Goal: Task Accomplishment & Management: Manage account settings

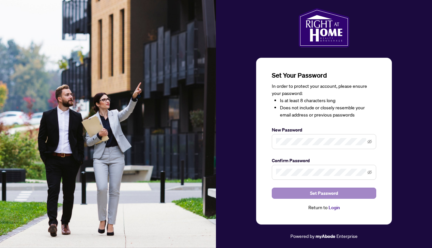
click at [316, 193] on span "Set Password" at bounding box center [324, 193] width 28 height 10
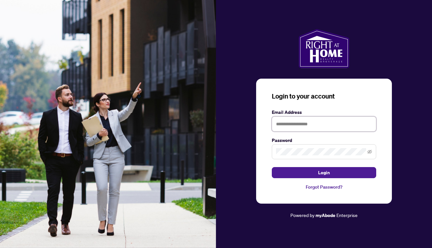
type input "**********"
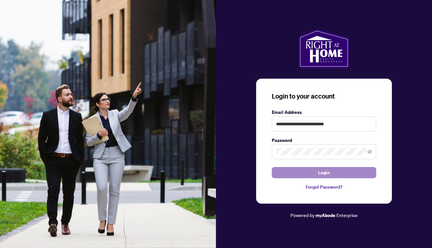
click at [311, 172] on button "Login" at bounding box center [324, 172] width 104 height 11
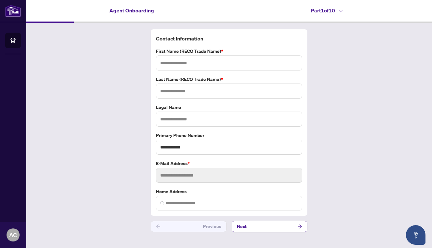
type input "*****"
type input "**********"
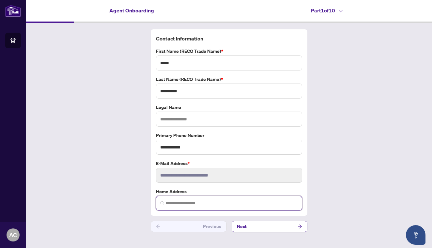
click at [199, 202] on input "search" at bounding box center [231, 203] width 132 height 7
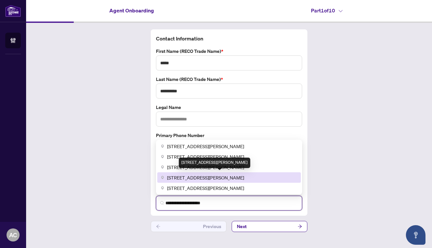
click at [244, 175] on span "[STREET_ADDRESS][PERSON_NAME]" at bounding box center [205, 177] width 77 height 7
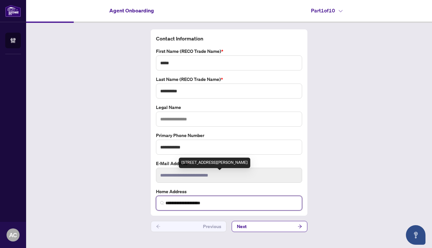
type input "**********"
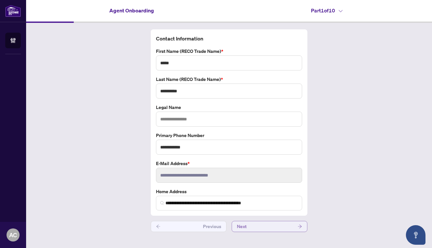
click at [253, 225] on button "Next" at bounding box center [270, 226] width 76 height 11
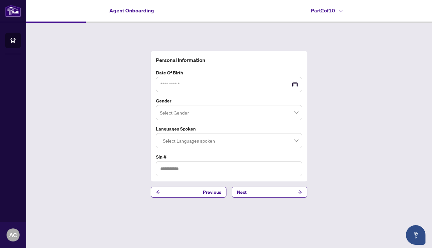
click at [295, 83] on div at bounding box center [229, 84] width 138 height 7
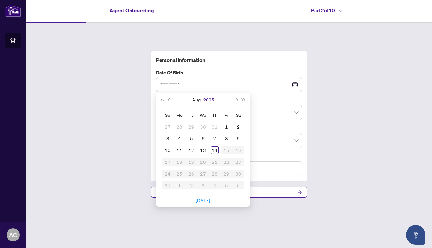
click at [204, 98] on button "2025" at bounding box center [208, 99] width 11 height 13
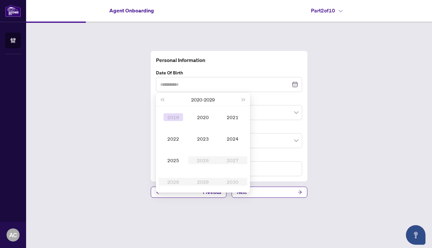
type input "**********"
click at [163, 102] on button "Last year (Control + left)" at bounding box center [162, 99] width 7 height 13
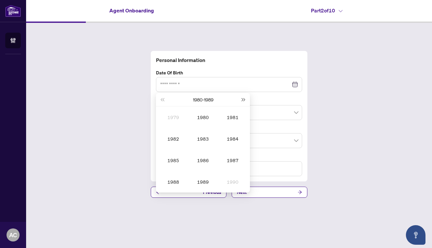
click at [244, 98] on button "Next year (Control + right)" at bounding box center [243, 99] width 7 height 13
click at [235, 118] on div "1991" at bounding box center [233, 117] width 20 height 8
click at [174, 140] on div "Apr" at bounding box center [173, 139] width 20 height 8
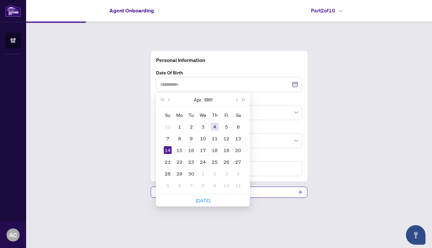
type input "**********"
click at [215, 128] on div "4" at bounding box center [215, 127] width 8 height 8
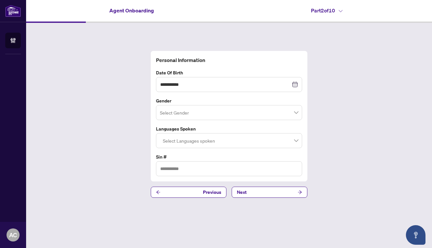
click at [212, 112] on input "search" at bounding box center [226, 113] width 132 height 14
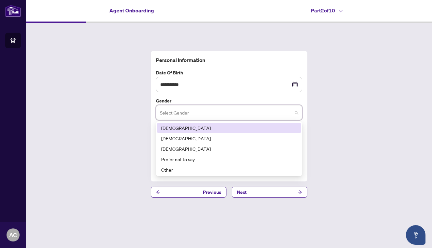
click at [202, 127] on div "[DEMOGRAPHIC_DATA]" at bounding box center [229, 127] width 136 height 7
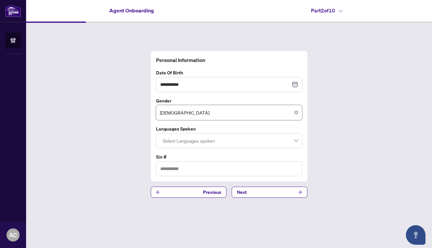
click at [199, 140] on div at bounding box center [229, 141] width 138 height 12
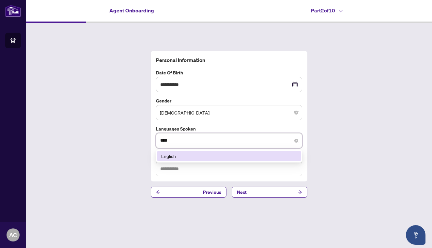
type input "*****"
click at [190, 157] on div "English" at bounding box center [229, 155] width 136 height 7
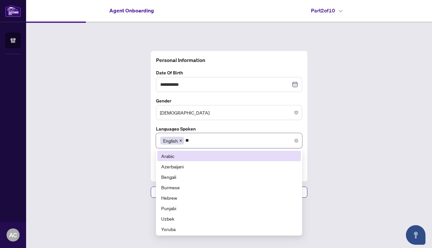
type input "***"
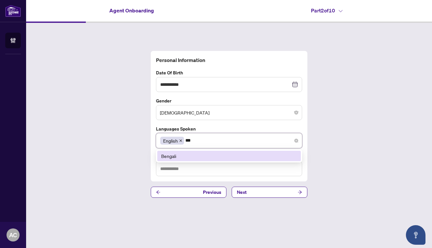
click at [195, 154] on div "Bengali" at bounding box center [229, 155] width 136 height 7
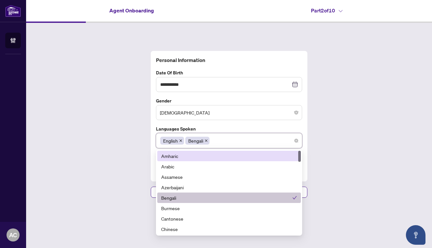
click at [330, 138] on div "**********" at bounding box center [229, 124] width 406 height 203
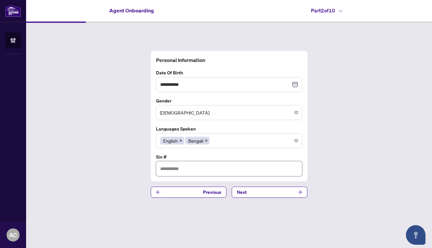
click at [210, 168] on input "text" at bounding box center [229, 168] width 146 height 15
type input "*********"
click at [260, 190] on button "Next" at bounding box center [270, 192] width 76 height 11
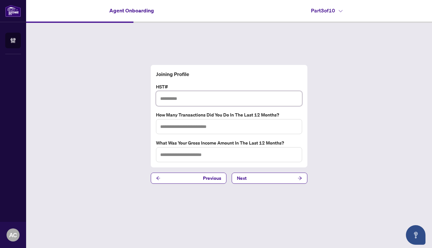
click at [178, 99] on input "text" at bounding box center [229, 98] width 146 height 15
click at [185, 128] on input "text" at bounding box center [229, 126] width 146 height 15
type input "*"
click at [186, 156] on input "text" at bounding box center [229, 154] width 146 height 15
type input "*"
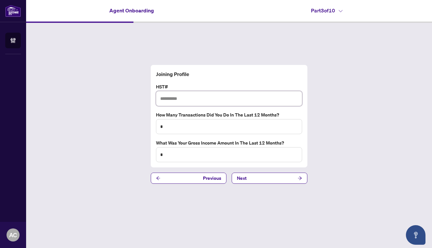
click at [171, 100] on input "text" at bounding box center [229, 98] width 146 height 15
click at [176, 102] on input "text" at bounding box center [229, 98] width 146 height 15
type input "**********"
click at [374, 43] on div "**********" at bounding box center [229, 124] width 406 height 203
click at [251, 179] on button "Next" at bounding box center [270, 178] width 76 height 11
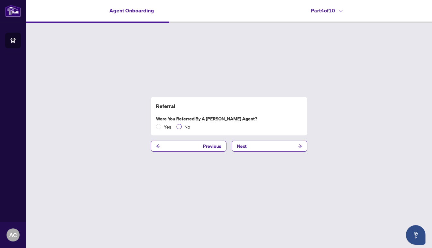
click at [180, 126] on span at bounding box center [178, 126] width 5 height 5
click at [255, 147] on button "Next" at bounding box center [270, 146] width 76 height 11
click at [262, 147] on button "Next" at bounding box center [270, 146] width 76 height 11
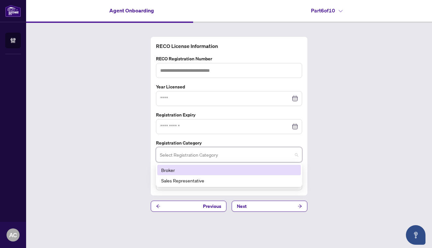
click at [246, 151] on input "search" at bounding box center [226, 155] width 132 height 14
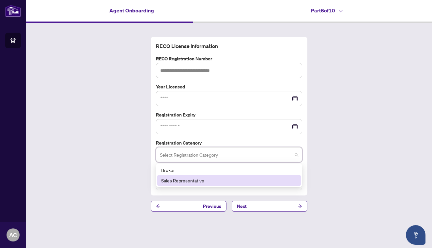
click at [228, 179] on div "Sales Representative" at bounding box center [229, 180] width 136 height 7
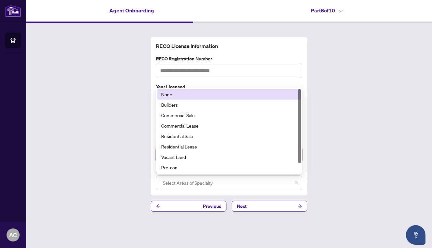
click at [226, 182] on div at bounding box center [229, 183] width 138 height 12
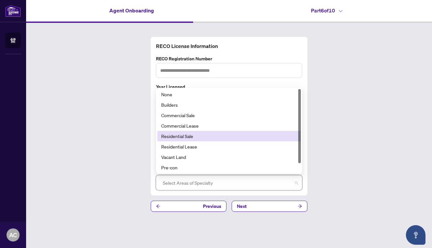
click at [186, 135] on div "Residential Sale" at bounding box center [229, 135] width 136 height 7
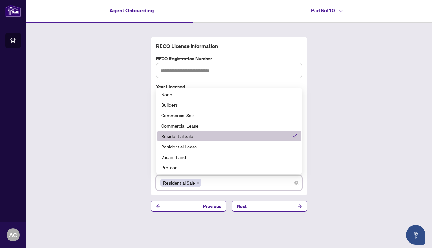
click at [342, 107] on div "RECO License Information RECO Registration Number Year Licensed Registration Ex…" at bounding box center [229, 124] width 406 height 203
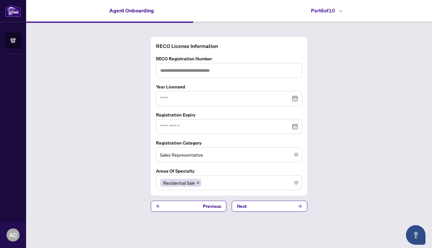
click at [294, 128] on div at bounding box center [229, 126] width 138 height 7
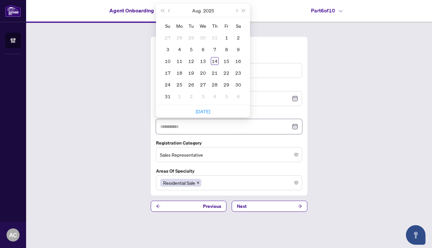
type input "**********"
click at [210, 11] on button "2025" at bounding box center [208, 10] width 11 height 13
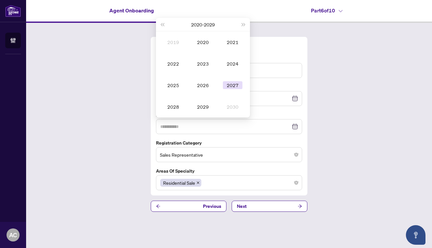
click at [234, 87] on div "2027" at bounding box center [233, 85] width 20 height 8
click at [203, 41] on div "Feb" at bounding box center [203, 42] width 20 height 8
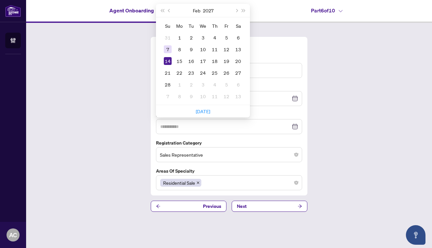
type input "**********"
click at [167, 50] on div "7" at bounding box center [168, 49] width 8 height 8
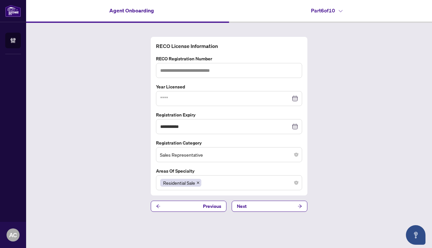
click at [361, 72] on div "**********" at bounding box center [229, 124] width 406 height 203
click at [186, 74] on input "text" at bounding box center [229, 70] width 146 height 15
type input "*******"
click at [341, 95] on div "**********" at bounding box center [229, 124] width 406 height 203
click at [295, 98] on div at bounding box center [229, 98] width 138 height 7
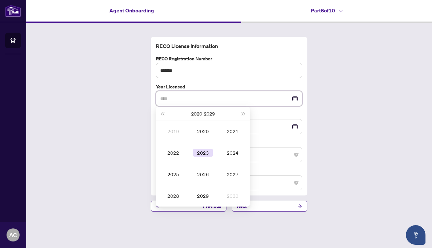
type input "****"
click at [202, 153] on div "2023" at bounding box center [203, 153] width 20 height 8
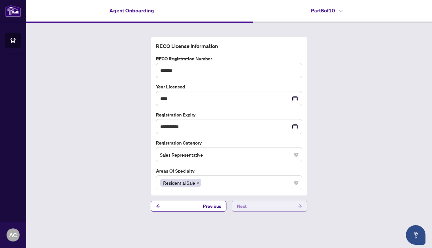
click at [293, 205] on button "Next" at bounding box center [270, 206] width 76 height 11
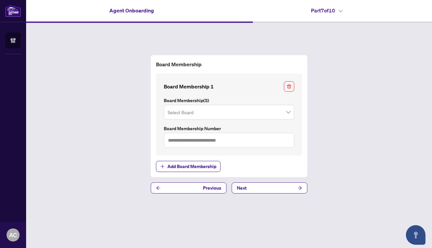
click at [266, 112] on input "search" at bounding box center [226, 113] width 117 height 14
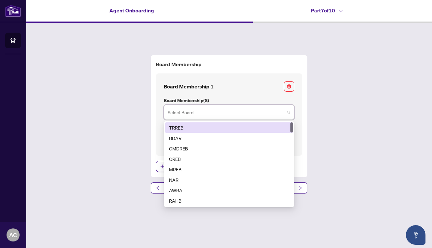
click at [255, 129] on div "TRREB" at bounding box center [229, 127] width 120 height 7
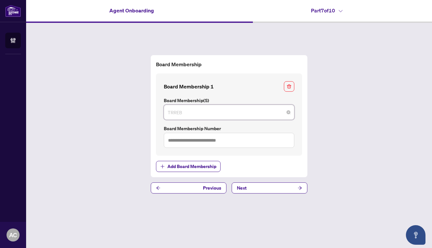
click at [280, 111] on span "TRREB" at bounding box center [229, 112] width 123 height 12
click at [341, 100] on div "Board Membership Board Membership 1 Board Membership(s) TRREB 1 2 TRREB BDAR OM…" at bounding box center [229, 124] width 406 height 203
click at [193, 142] on input "text" at bounding box center [229, 140] width 130 height 15
type input "*******"
click at [367, 113] on div "Board Membership Board Membership 1 Board Membership(s) TRREB 1 2 TRREB BDAR OM…" at bounding box center [229, 124] width 406 height 203
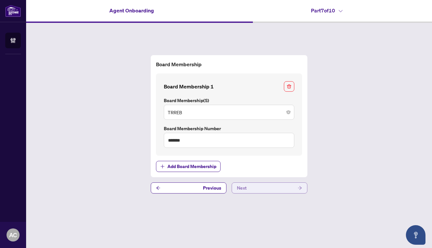
click at [259, 186] on button "Next" at bounding box center [270, 187] width 76 height 11
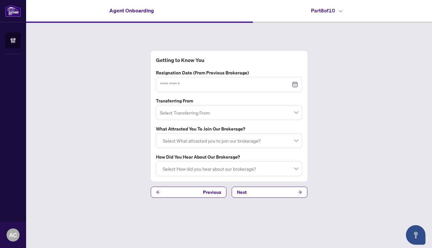
click at [296, 86] on div at bounding box center [229, 84] width 138 height 7
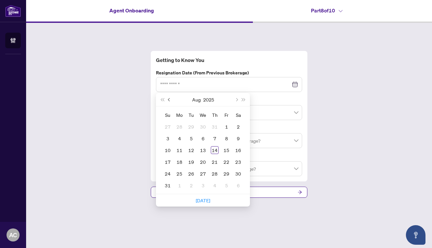
click at [169, 101] on span "Previous month (PageUp)" at bounding box center [169, 99] width 3 height 3
type input "**********"
click at [192, 151] on div "17" at bounding box center [191, 150] width 8 height 8
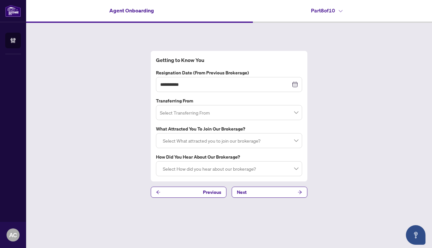
click at [196, 113] on input "search" at bounding box center [226, 113] width 132 height 14
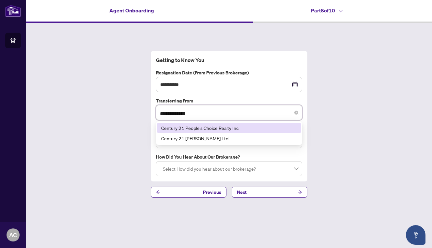
type input "**********"
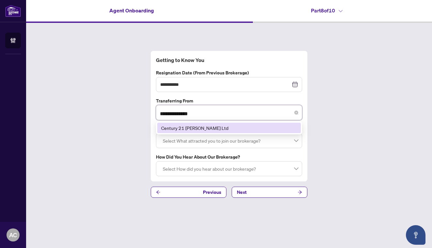
click at [194, 127] on div "Century 21 [PERSON_NAME] Ltd" at bounding box center [229, 127] width 136 height 7
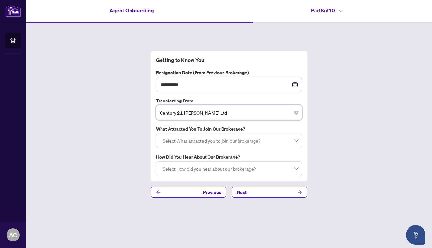
click at [194, 140] on div at bounding box center [229, 141] width 138 height 12
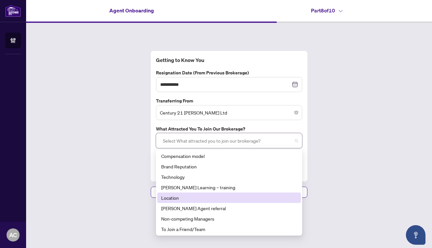
click at [185, 198] on div "Location" at bounding box center [229, 197] width 136 height 7
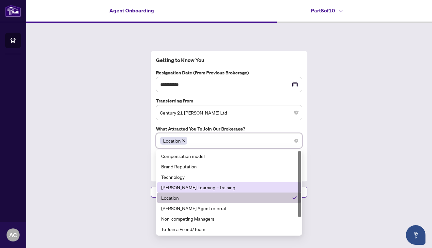
click at [216, 189] on div "[PERSON_NAME] Learning – training" at bounding box center [229, 187] width 136 height 7
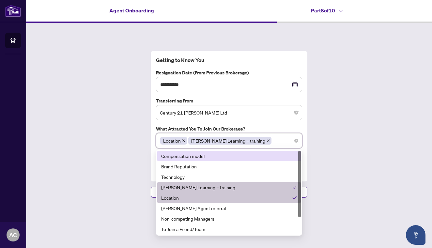
click at [204, 157] on div "Compensation model" at bounding box center [229, 155] width 136 height 7
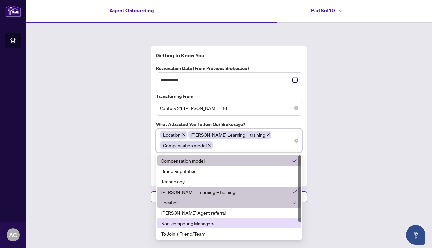
click at [194, 226] on div "Non-competing Managers" at bounding box center [229, 223] width 136 height 7
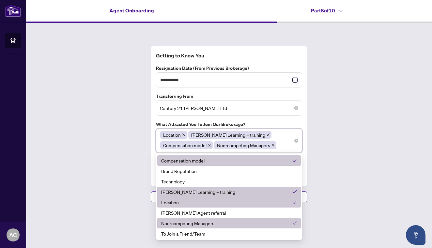
click at [347, 153] on div "**********" at bounding box center [229, 124] width 406 height 203
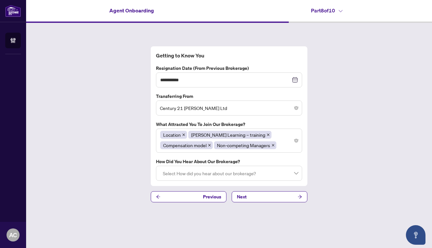
click at [257, 175] on div at bounding box center [229, 173] width 138 height 12
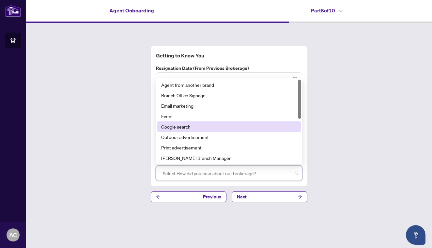
click at [180, 124] on div "Google search" at bounding box center [229, 126] width 136 height 7
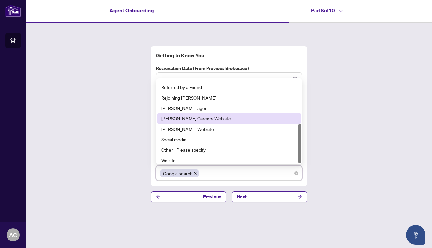
scroll to position [94, 0]
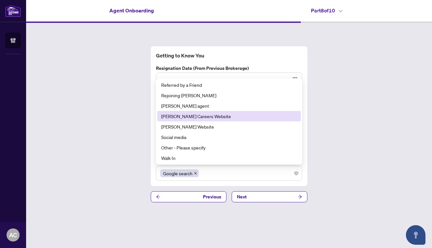
click at [350, 119] on div "**********" at bounding box center [229, 124] width 406 height 203
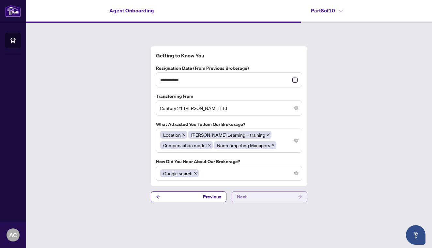
click at [261, 199] on button "Next" at bounding box center [270, 196] width 76 height 11
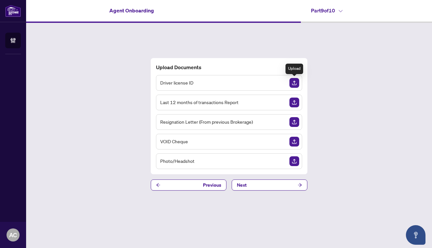
click at [294, 84] on img "Upload Document" at bounding box center [294, 83] width 10 height 10
click at [294, 122] on img "Upload Document" at bounding box center [294, 122] width 10 height 10
click at [294, 161] on img "Upload Document" at bounding box center [294, 161] width 10 height 10
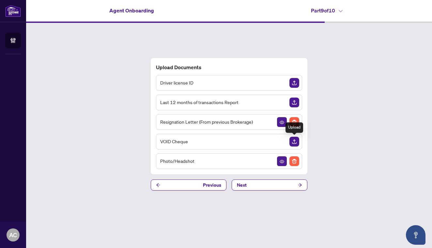
click at [293, 143] on img "Upload Document" at bounding box center [294, 142] width 10 height 10
click at [295, 83] on img "Upload Document" at bounding box center [294, 83] width 10 height 10
click at [294, 81] on img "Upload Document" at bounding box center [294, 83] width 10 height 10
click at [294, 86] on img "Upload Document" at bounding box center [294, 83] width 10 height 10
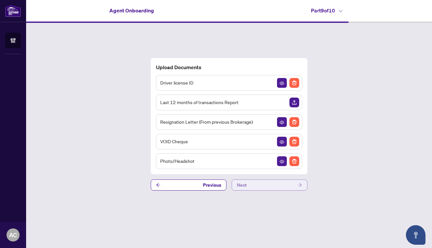
click at [283, 182] on button "Next" at bounding box center [270, 184] width 76 height 11
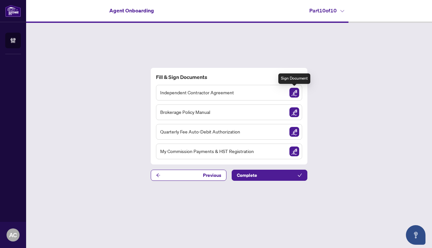
click at [295, 91] on img "Sign Document" at bounding box center [294, 93] width 10 height 10
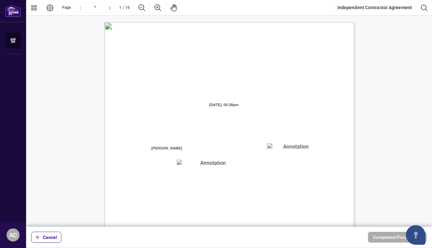
click at [277, 149] on textarea "01K2N3DMADFK445VQ0XQCZX4A1" at bounding box center [293, 148] width 52 height 10
click at [52, 235] on span "Cancel" at bounding box center [50, 237] width 14 height 10
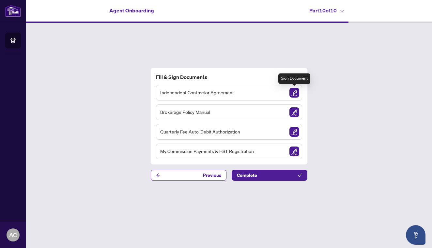
click at [293, 93] on img "Sign Document" at bounding box center [294, 93] width 10 height 10
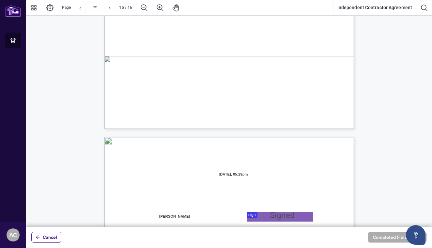
scroll to position [4945, 0]
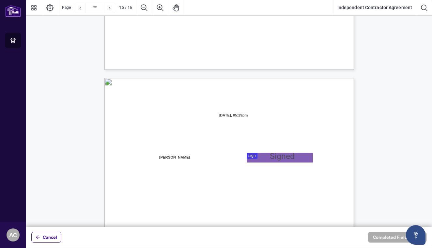
type input "**"
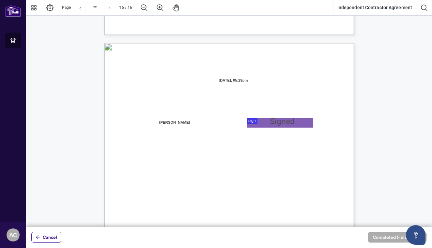
scroll to position [4993, 0]
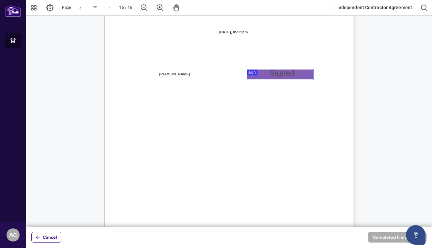
click at [262, 72] on div at bounding box center [229, 113] width 406 height 227
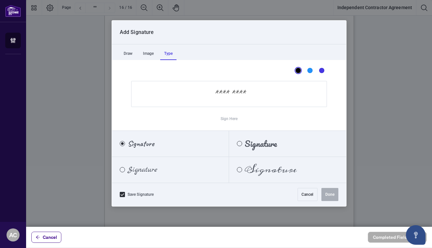
click at [171, 53] on div "Type" at bounding box center [168, 53] width 16 height 13
click at [230, 98] on input "Sign Here" at bounding box center [229, 94] width 196 height 26
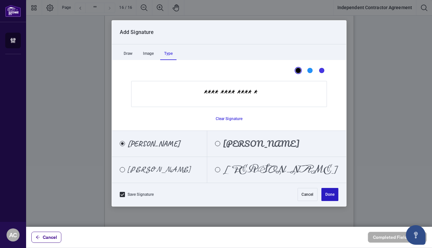
type input "**********"
click at [333, 193] on button "Done" at bounding box center [329, 194] width 17 height 13
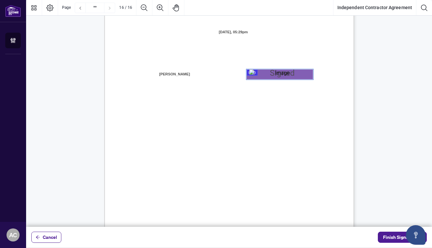
click at [276, 74] on div "Page 16" at bounding box center [279, 74] width 61 height 10
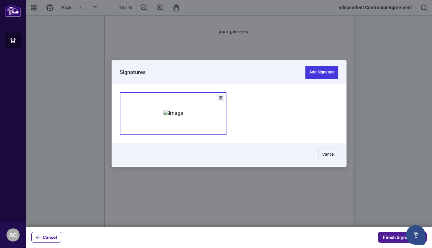
click at [163, 113] on img "Add Signature" at bounding box center [173, 113] width 20 height 7
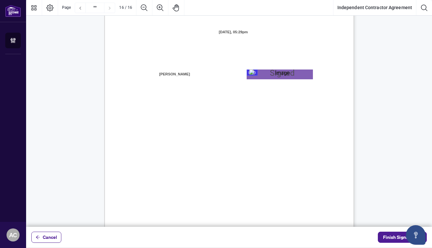
click at [272, 71] on div "Page 16" at bounding box center [279, 74] width 61 height 10
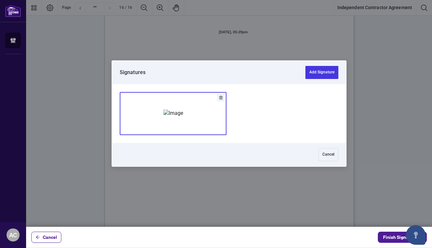
click at [163, 112] on img "Add Signature" at bounding box center [173, 113] width 20 height 7
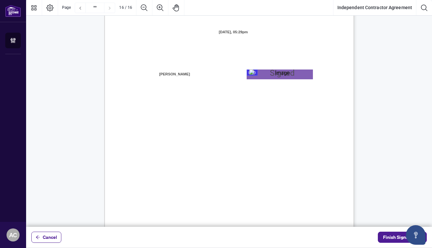
click at [258, 72] on div "Page 16" at bounding box center [279, 74] width 61 height 10
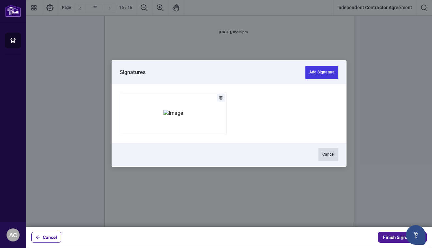
click at [328, 157] on button "Cancel" at bounding box center [328, 154] width 20 height 13
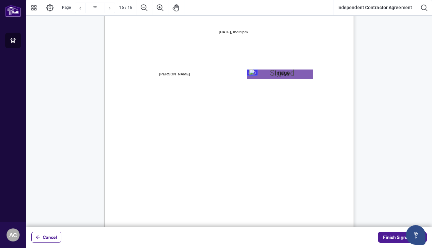
click at [289, 79] on div "Page 16" at bounding box center [279, 74] width 61 height 10
click at [268, 75] on div "Page 16" at bounding box center [279, 74] width 61 height 10
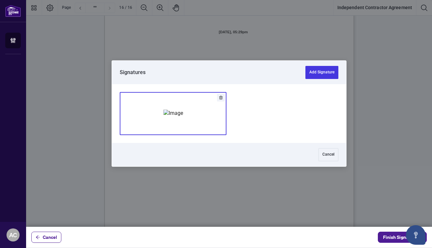
click at [163, 111] on img "Add Signature" at bounding box center [173, 113] width 20 height 7
click at [145, 111] on span "Name:" at bounding box center [139, 112] width 11 height 6
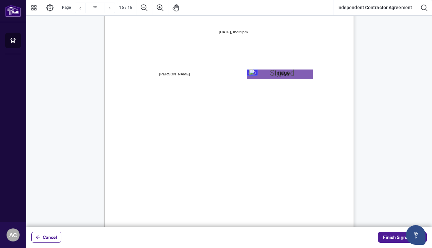
click at [267, 73] on div "Page 16" at bounding box center [279, 74] width 61 height 10
click at [270, 75] on div "Page 16" at bounding box center [279, 74] width 61 height 10
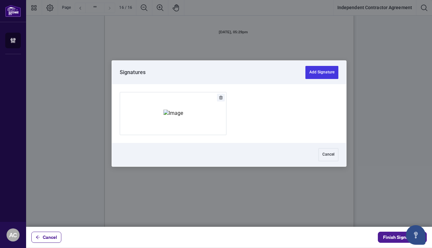
click at [218, 97] on button "Delete" at bounding box center [221, 98] width 8 height 8
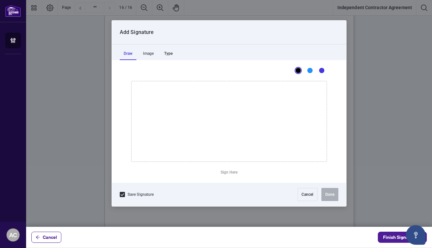
click at [172, 56] on div "Type" at bounding box center [168, 53] width 16 height 13
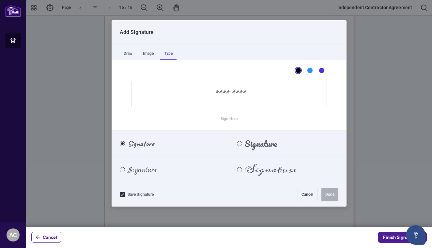
click at [224, 98] on input "Sign Here" at bounding box center [229, 94] width 196 height 26
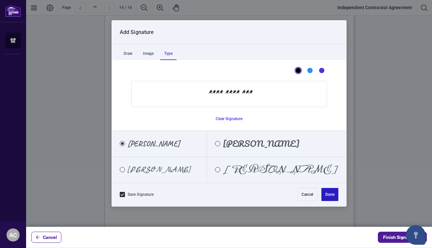
type input "**********"
click at [330, 195] on button "Done" at bounding box center [329, 194] width 17 height 13
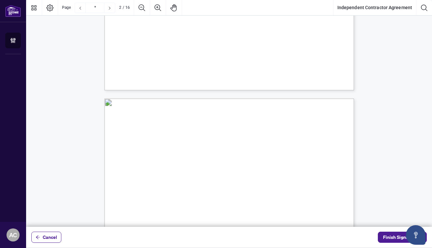
scroll to position [124, 0]
type input "*"
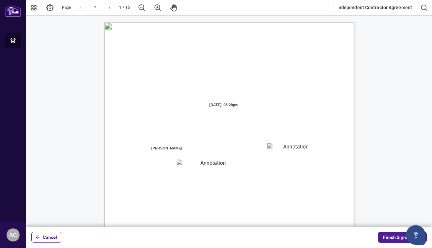
scroll to position [1, 0]
click at [282, 148] on textarea "01K2N3DMADFK445VQ0XQCZX4A1" at bounding box center [293, 147] width 52 height 10
type textarea "*******"
click at [201, 165] on textarea "01K2N3DQZR4YMJ3C16B9G5661N" at bounding box center [210, 163] width 67 height 10
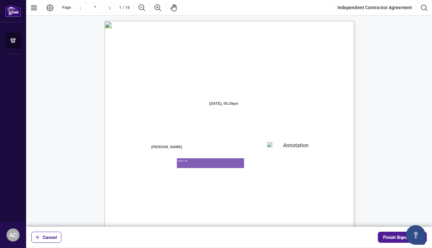
type textarea "*******"
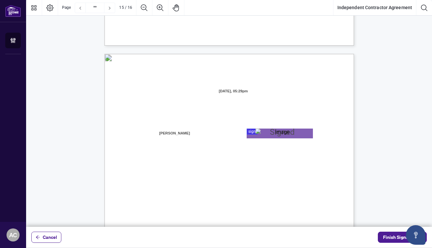
type input "**"
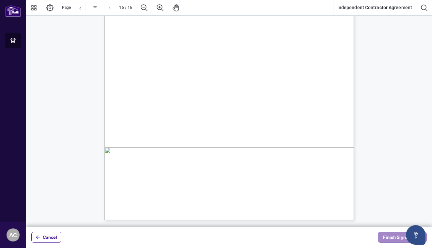
scroll to position [5091, 0]
click at [389, 239] on span "Finish Signing" at bounding box center [397, 237] width 29 height 10
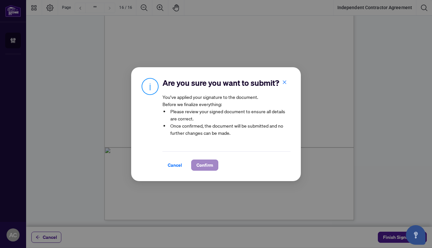
click at [206, 164] on span "Confirm" at bounding box center [204, 165] width 17 height 10
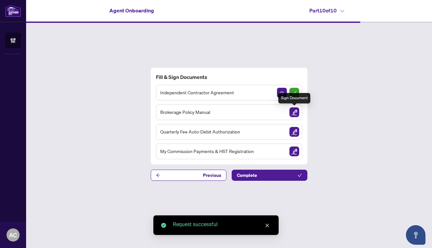
click at [293, 111] on img "Sign Document" at bounding box center [294, 112] width 10 height 10
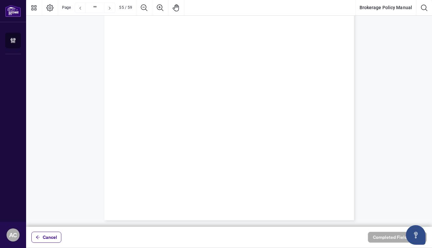
type input "**"
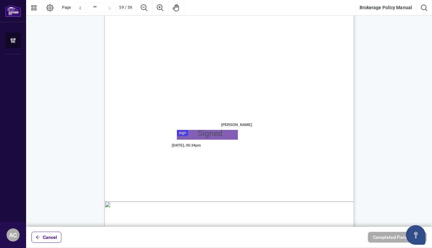
scroll to position [19201, 0]
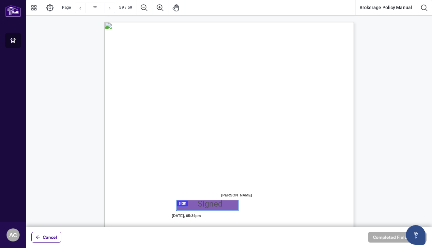
click at [193, 204] on div at bounding box center [229, 113] width 406 height 227
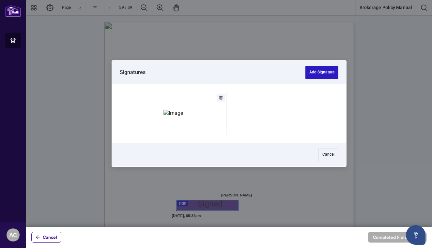
click at [321, 74] on button "Add Signature" at bounding box center [321, 72] width 33 height 13
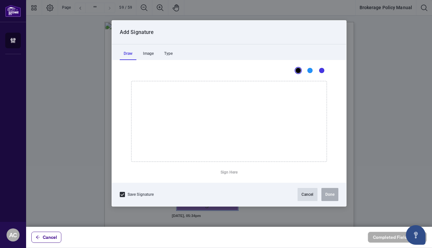
click at [308, 194] on button "Cancel" at bounding box center [307, 194] width 20 height 13
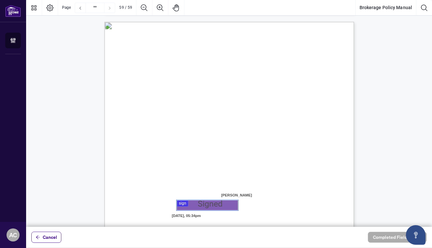
click at [208, 205] on div at bounding box center [229, 113] width 406 height 227
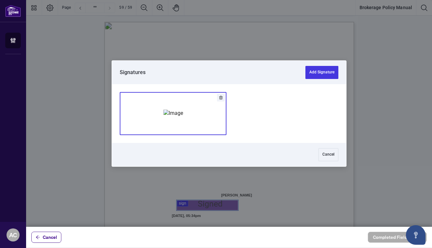
click at [177, 110] on img "Add Signature" at bounding box center [173, 113] width 20 height 7
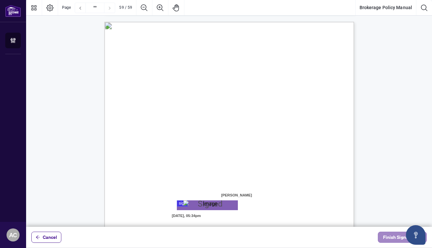
click at [395, 239] on span "Finish Signing" at bounding box center [397, 237] width 29 height 10
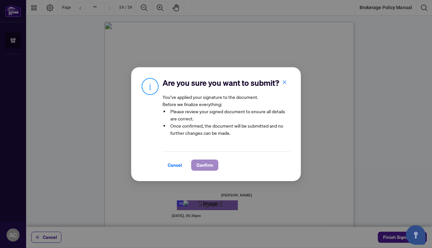
click at [204, 162] on span "Confirm" at bounding box center [204, 165] width 17 height 10
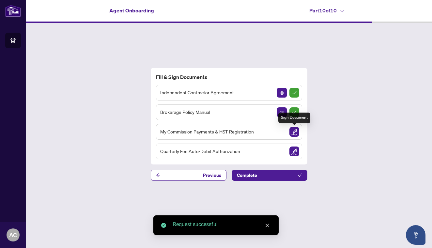
click at [293, 136] on img "Sign Document" at bounding box center [294, 132] width 10 height 10
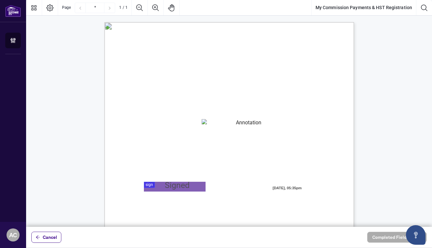
click at [218, 125] on textarea "01K2N3GN8WV9622DN3W3MSCBXV" at bounding box center [246, 124] width 89 height 10
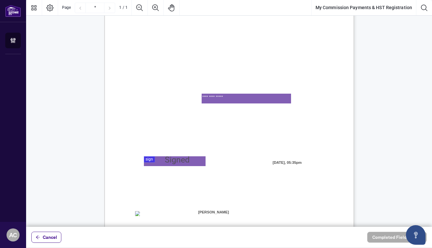
scroll to position [26, 0]
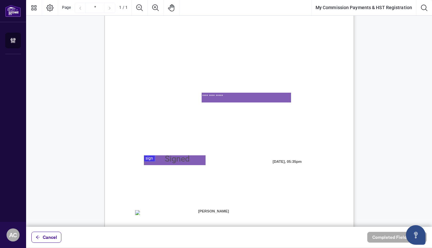
type textarea "**********"
click at [154, 161] on div at bounding box center [229, 113] width 406 height 227
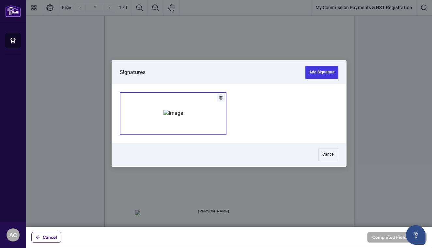
click at [176, 117] on img "Add Signature" at bounding box center [173, 113] width 20 height 7
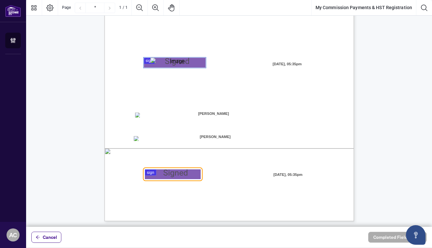
scroll to position [125, 0]
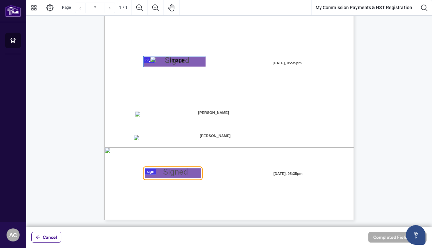
click at [144, 107] on div "MY COMMISSION PAYMENTS AND HST REGISTRATION For Right at Home Realty to pay out…" at bounding box center [229, 58] width 250 height 323
click at [171, 174] on div at bounding box center [229, 113] width 406 height 227
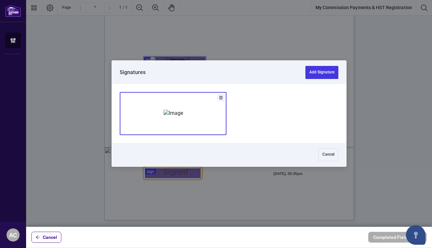
click at [183, 110] on img "Add Signature" at bounding box center [173, 113] width 20 height 7
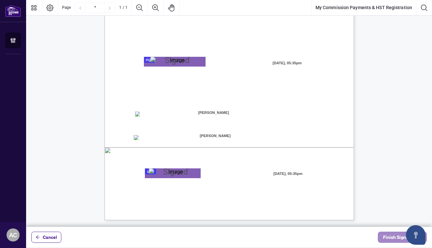
click at [393, 237] on span "Finish Signing" at bounding box center [397, 237] width 29 height 10
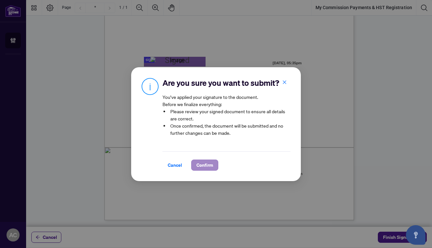
click at [201, 167] on span "Confirm" at bounding box center [204, 165] width 17 height 10
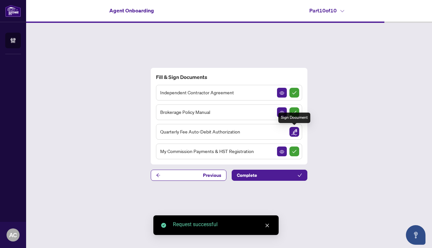
click at [294, 130] on img "Sign Document" at bounding box center [294, 132] width 10 height 10
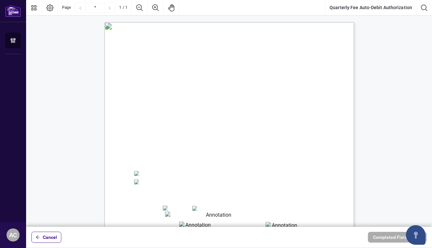
scroll to position [86, 0]
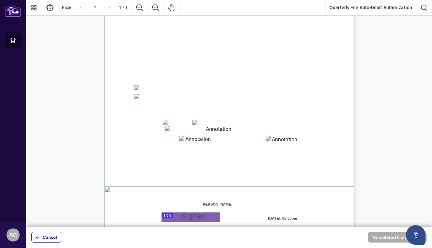
click at [135, 93] on span "☐" at bounding box center [135, 95] width 3 height 8
click at [56, 238] on span "Cancel" at bounding box center [50, 237] width 14 height 10
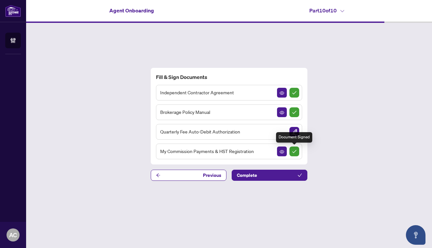
click at [295, 151] on img "Sign Completed" at bounding box center [294, 151] width 10 height 10
click at [295, 129] on img "Sign Document" at bounding box center [294, 132] width 10 height 10
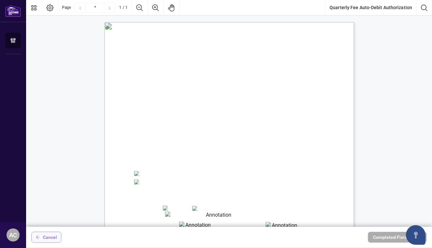
click at [49, 235] on span "Cancel" at bounding box center [50, 237] width 14 height 10
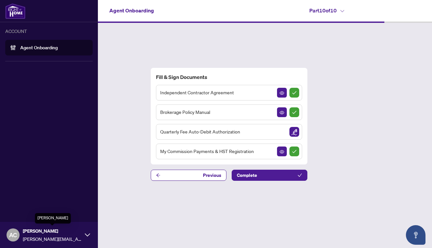
click at [85, 236] on icon at bounding box center [87, 234] width 5 height 5
click at [23, 210] on span "Logout" at bounding box center [26, 209] width 15 height 10
